Goal: Check status: Check status

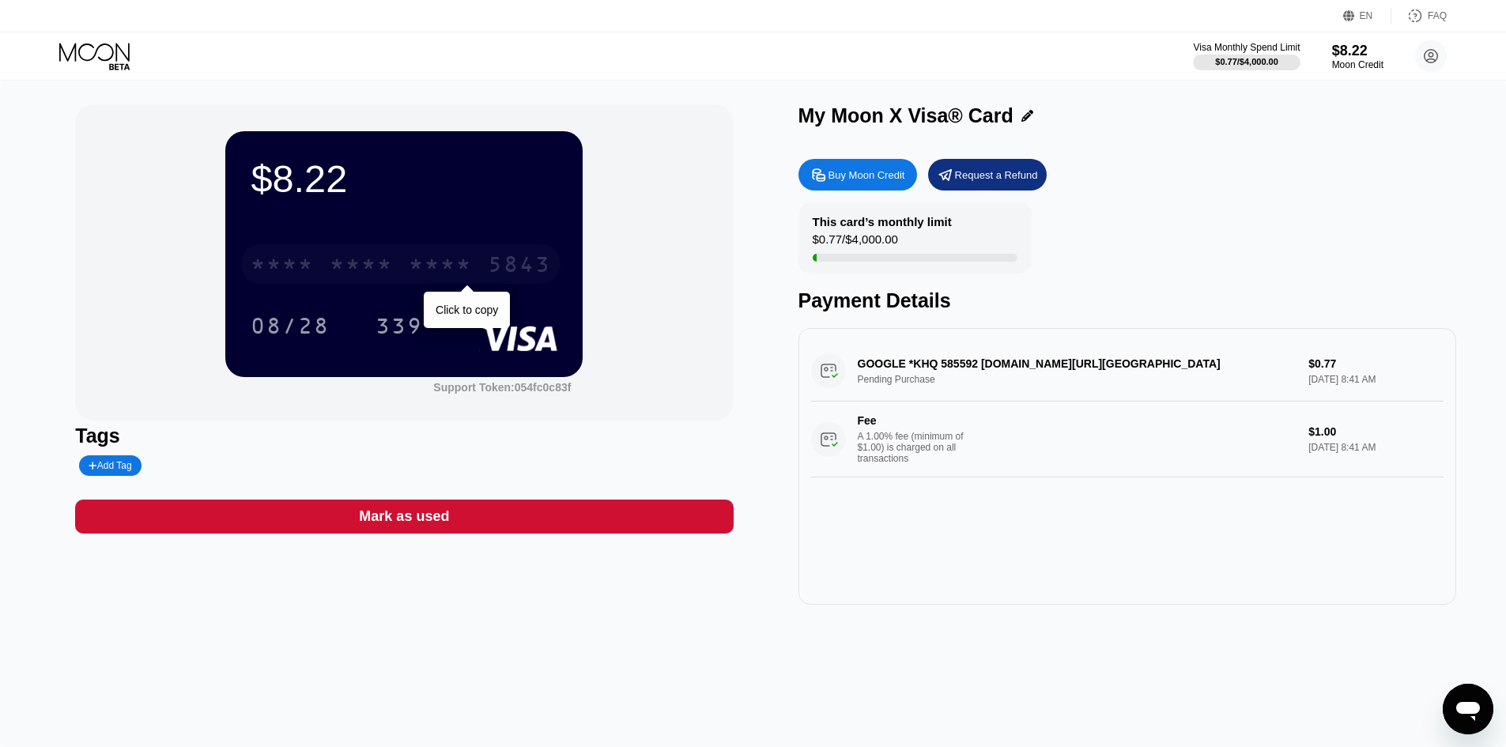
click at [361, 258] on div "* * * *" at bounding box center [361, 266] width 63 height 25
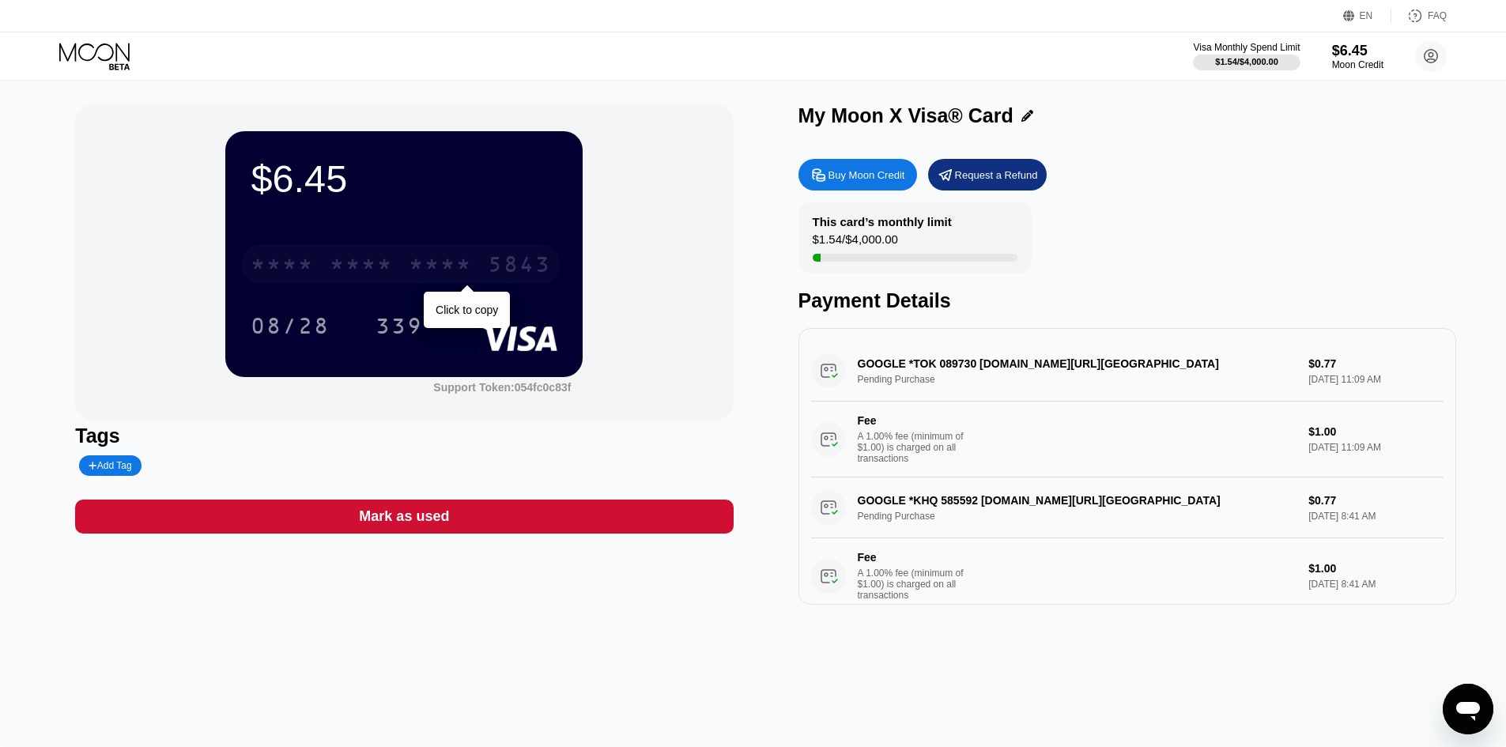
click at [329, 266] on div "* * * * * * * * * * * * 5843" at bounding box center [400, 264] width 319 height 40
drag, startPoint x: 406, startPoint y: 276, endPoint x: 411, endPoint y: 283, distance: 9.0
click at [407, 276] on div "* * * * * * * * * * * * 5843" at bounding box center [400, 264] width 319 height 40
click at [416, 274] on div "* * * *" at bounding box center [440, 266] width 63 height 25
drag, startPoint x: 937, startPoint y: 373, endPoint x: 987, endPoint y: 380, distance: 50.3
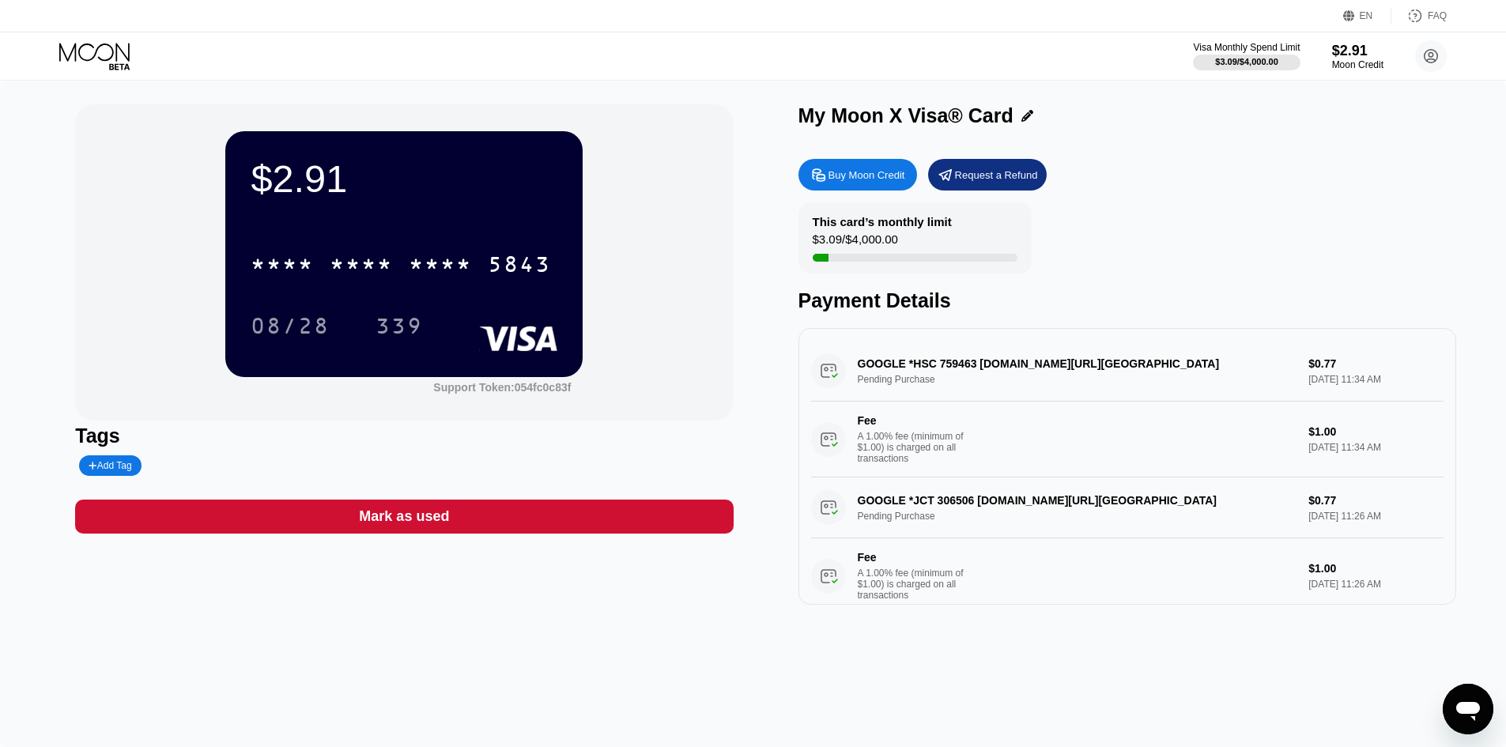
click at [987, 380] on div "GOOGLE *HSC 759463 [DOMAIN_NAME][URL] Pending Purchase $0.77 [DATE] 11:34 AM Fe…" at bounding box center [1127, 409] width 632 height 137
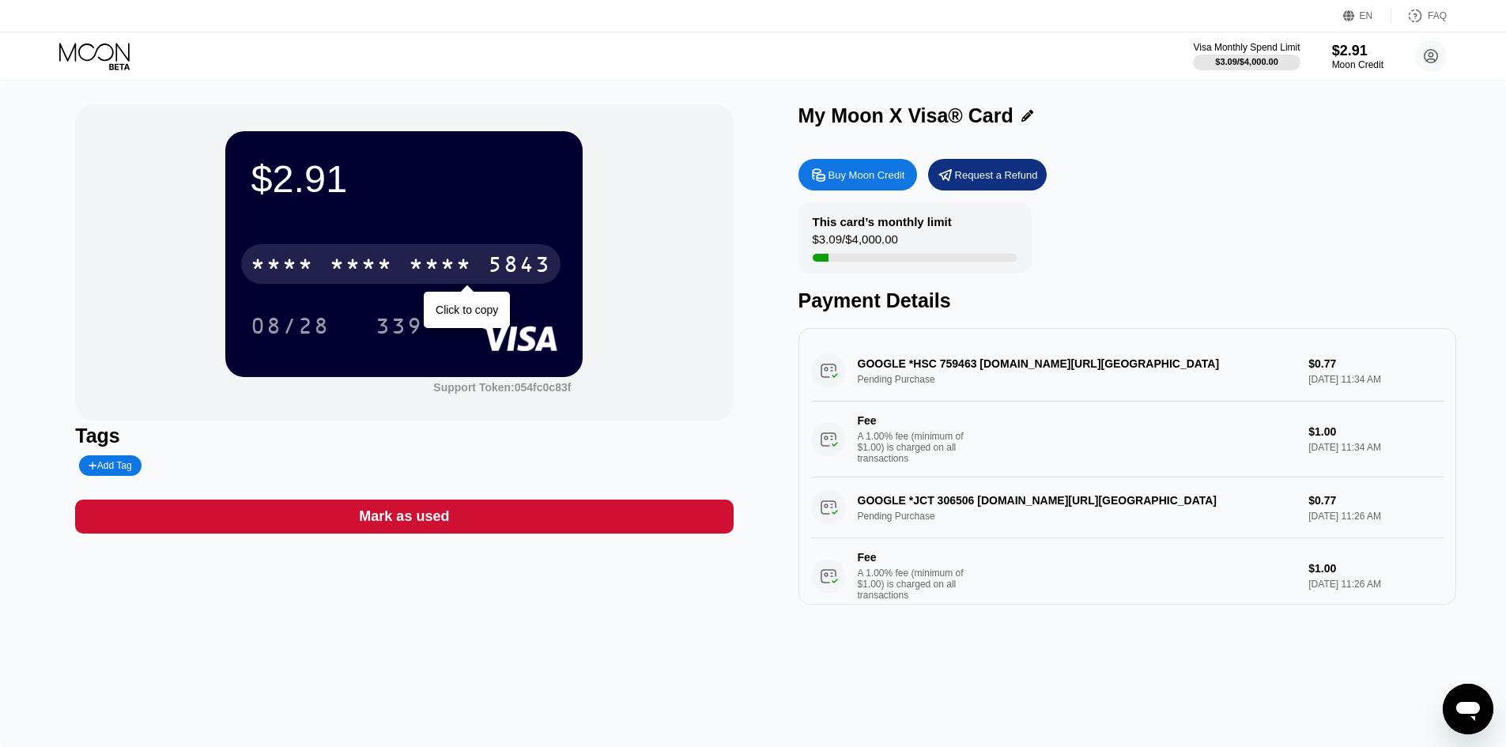
click at [376, 270] on div "* * * *" at bounding box center [361, 266] width 63 height 25
click at [402, 279] on div "[CREDIT_CARD_NUMBER]" at bounding box center [400, 264] width 319 height 40
click at [396, 259] on div "* * * * * * * * * * * * 5843" at bounding box center [400, 264] width 319 height 40
